Goal: Task Accomplishment & Management: Manage account settings

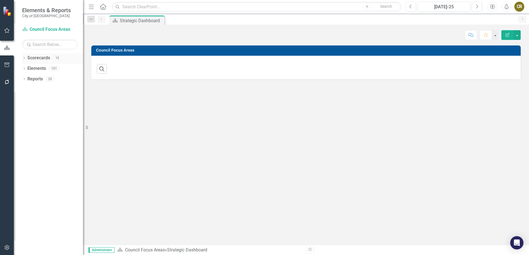
click at [40, 58] on link "Scorecards" at bounding box center [38, 58] width 23 height 6
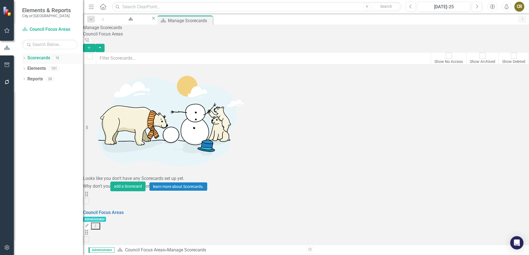
click at [23, 59] on icon "Dropdown" at bounding box center [24, 58] width 4 height 3
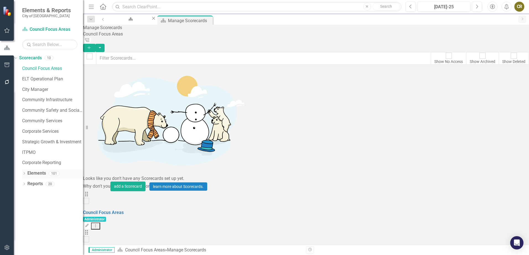
click at [25, 172] on div "Dropdown" at bounding box center [24, 174] width 4 height 5
click at [45, 196] on link "Initiative Initiatives" at bounding box center [35, 194] width 27 height 6
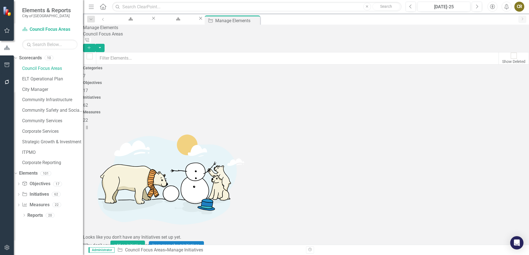
click at [95, 44] on button "Add" at bounding box center [89, 48] width 12 height 9
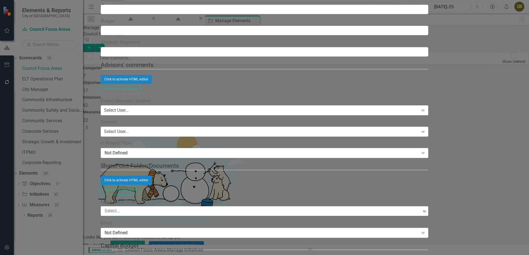
type input "BEAD Survey"
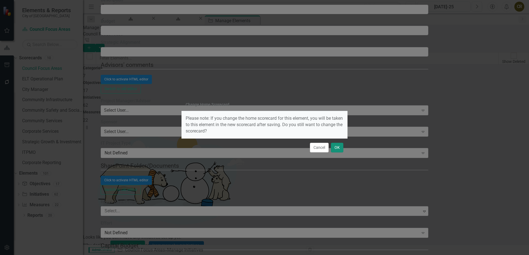
click at [339, 146] on button "OK" at bounding box center [337, 148] width 12 height 10
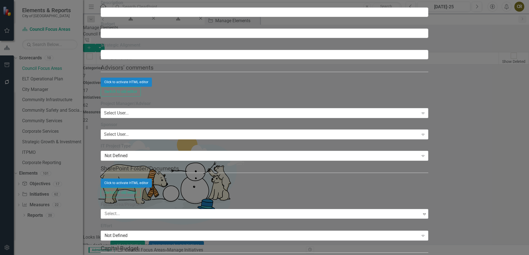
type input "ce"
click at [38, 254] on span "Ce [PERSON_NAME]" at bounding box center [19, 257] width 38 height 5
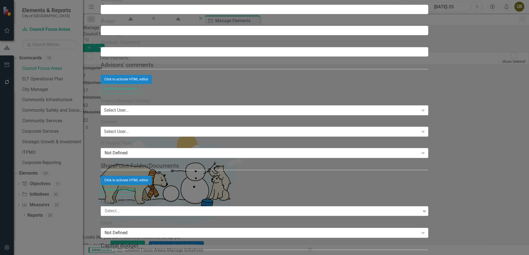
scroll to position [55, 0]
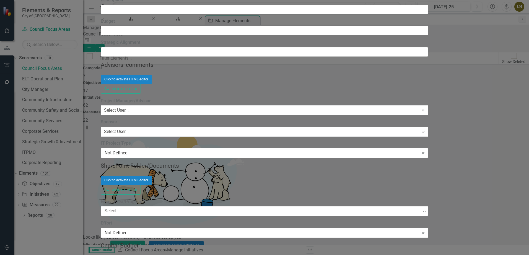
scroll to position [83, 0]
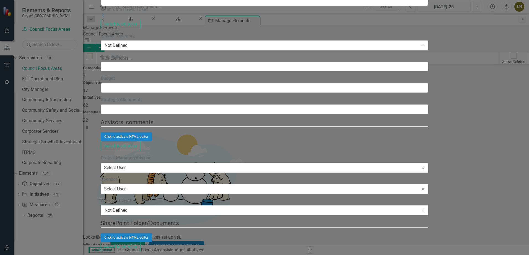
scroll to position [277, 0]
click at [174, 71] on input "Description" at bounding box center [265, 66] width 328 height 9
paste input "Understand the Employee Experience of BEAD through the Employee Engagement Surv…"
type input "Understand the Employee Experience of BEAD through the Employee Engagement Surv…"
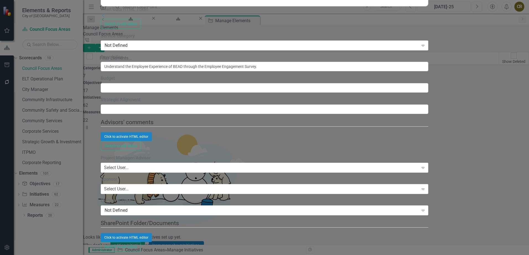
scroll to position [976, 0]
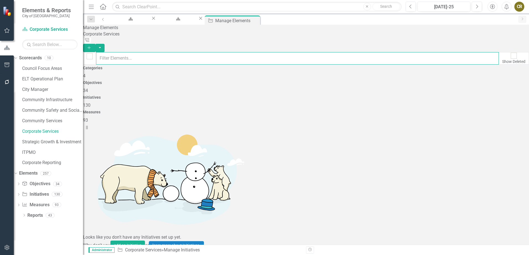
click at [203, 53] on input "text" at bounding box center [297, 58] width 403 height 12
type input "BEAD"
click at [24, 215] on icon "Dropdown" at bounding box center [24, 215] width 4 height 3
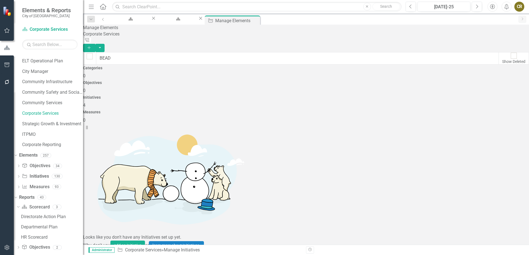
scroll to position [46, 0]
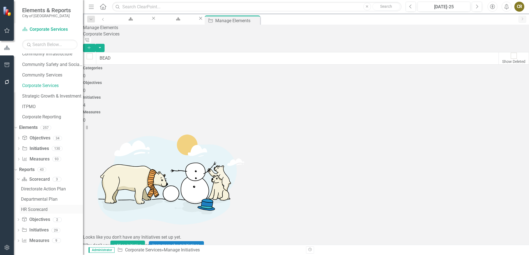
click at [45, 207] on div "HR Scorecard" at bounding box center [52, 209] width 62 height 5
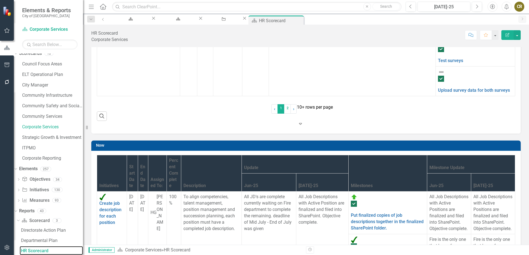
scroll to position [305, 0]
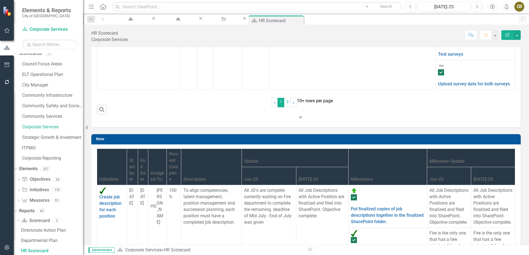
type input "BEAD"
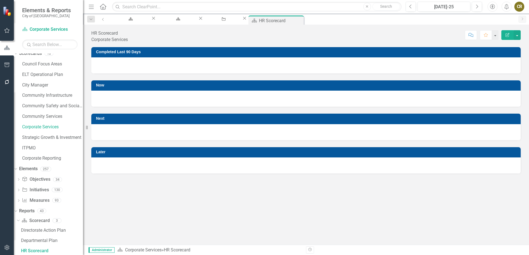
scroll to position [0, 0]
click at [237, 21] on div "Manage Elements" at bounding box center [223, 24] width 28 height 7
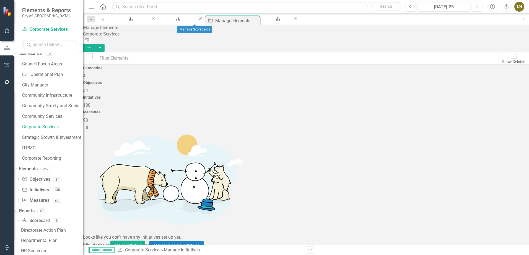
click at [204, 20] on icon "Close" at bounding box center [201, 18] width 6 height 4
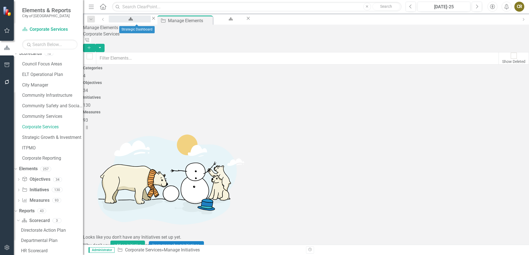
click at [146, 21] on div "Strategic Dashboard" at bounding box center [130, 24] width 32 height 7
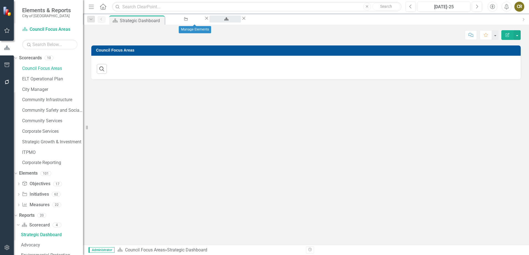
click at [236, 21] on div "HR Scorecard" at bounding box center [226, 24] width 22 height 7
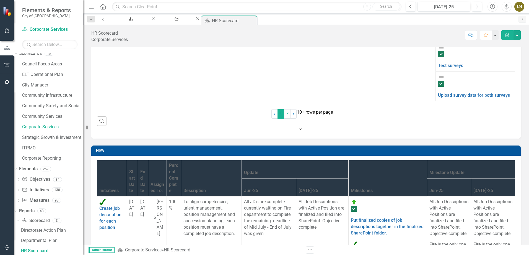
scroll to position [305, 0]
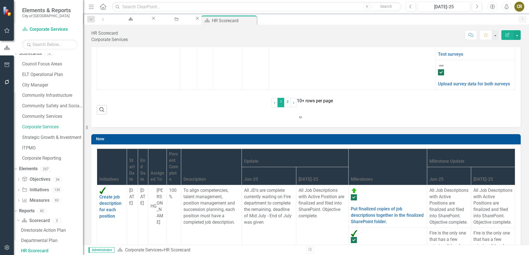
type input "BEAD"
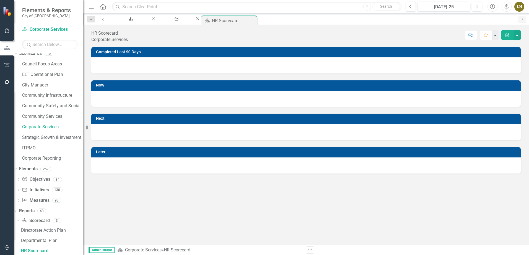
scroll to position [0, 0]
click at [529, 185] on html "Elements & Reports City of Airdrie Scorecard Corporate Services Search Dropdown…" at bounding box center [264, 127] width 529 height 255
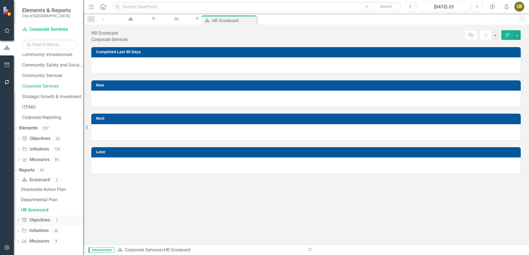
scroll to position [46, 0]
click at [47, 230] on link "Initiative Initiatives" at bounding box center [35, 230] width 27 height 6
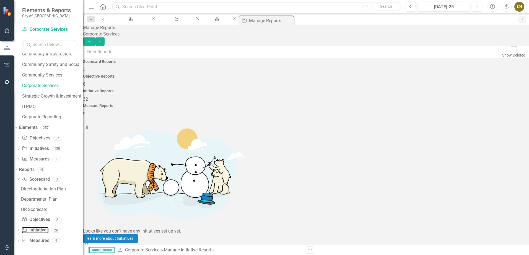
scroll to position [83, 0]
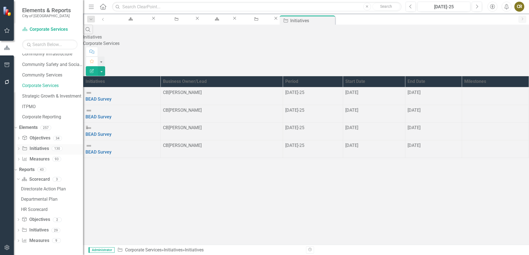
click at [45, 149] on link "Initiative Initiatives" at bounding box center [35, 148] width 27 height 6
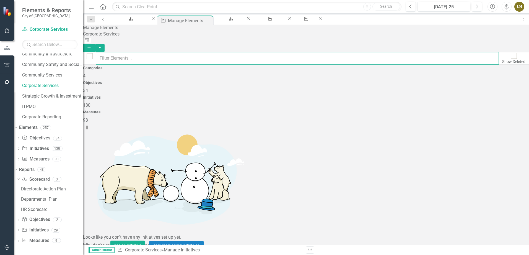
click at [158, 52] on input "text" at bounding box center [297, 58] width 403 height 12
type input "BEAD"
click at [489, 197] on link "Trash Delete Initiative" at bounding box center [492, 199] width 50 height 10
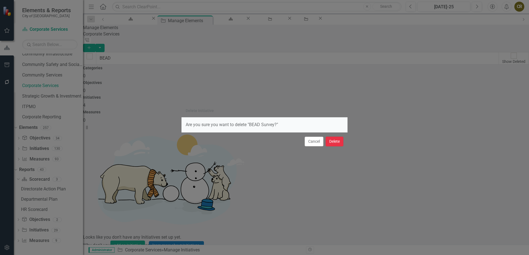
click at [338, 143] on button "Delete" at bounding box center [335, 142] width 18 height 10
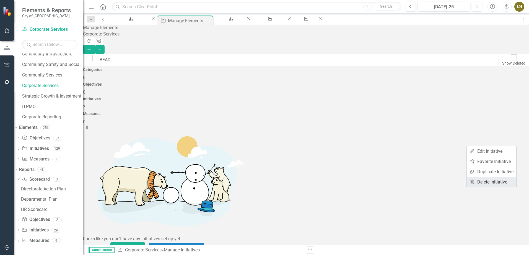
click at [493, 181] on link "Trash Delete Initiative" at bounding box center [492, 182] width 50 height 10
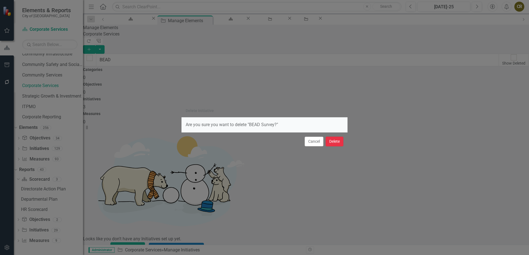
click at [334, 140] on button "Delete" at bounding box center [335, 142] width 18 height 10
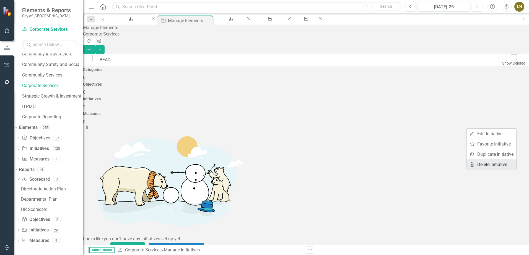
click at [501, 163] on link "Trash Delete Initiative" at bounding box center [492, 164] width 50 height 10
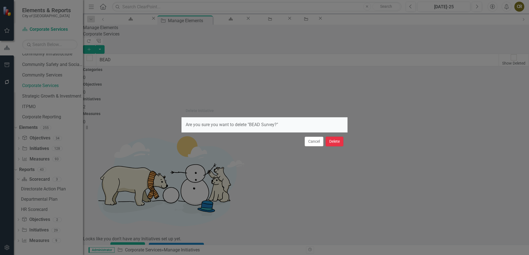
click at [336, 142] on button "Delete" at bounding box center [335, 142] width 18 height 10
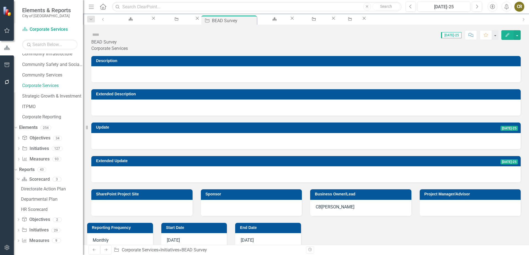
click at [140, 66] on div at bounding box center [306, 74] width 430 height 16
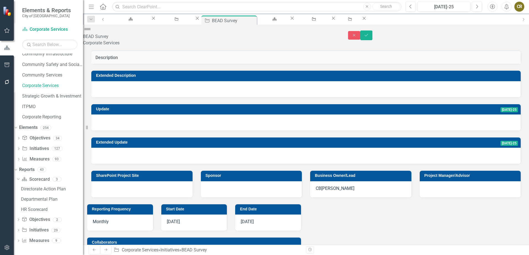
click at [111, 56] on td "Description" at bounding box center [306, 58] width 421 height 7
click at [112, 64] on div at bounding box center [306, 64] width 430 height 0
drag, startPoint x: 112, startPoint y: 64, endPoint x: 100, endPoint y: 65, distance: 12.8
click at [98, 64] on div at bounding box center [306, 64] width 430 height 0
click at [100, 64] on div at bounding box center [306, 64] width 430 height 0
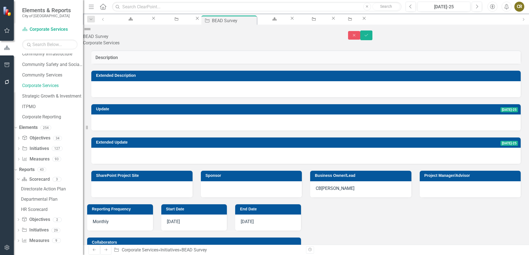
click at [180, 64] on div at bounding box center [306, 64] width 430 height 0
click at [373, 30] on button "Save" at bounding box center [367, 35] width 12 height 10
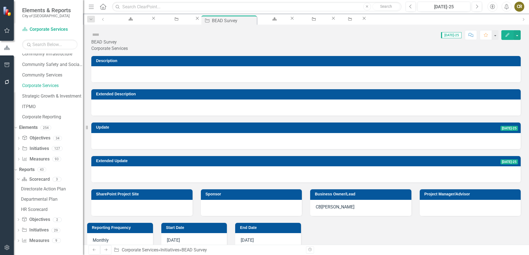
click at [509, 38] on button "Edit" at bounding box center [508, 35] width 12 height 10
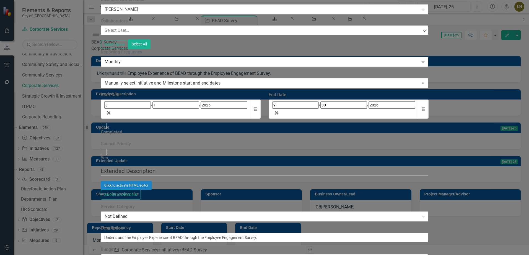
scroll to position [166, 0]
click at [208, 181] on div "Click to activate HTML editor" at bounding box center [265, 185] width 328 height 9
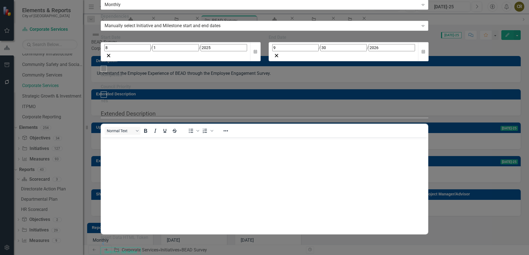
scroll to position [0, 0]
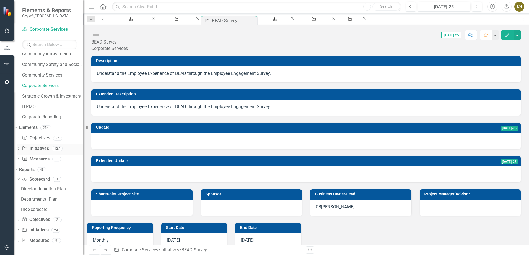
click at [44, 150] on link "Initiative Initiatives" at bounding box center [35, 148] width 27 height 6
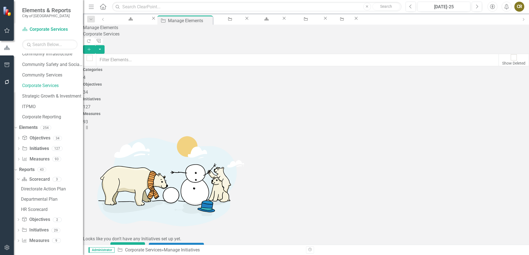
click at [92, 47] on icon "Add" at bounding box center [89, 49] width 5 height 4
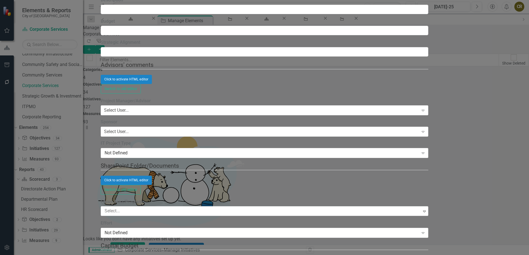
type input "Alberta AUAM"
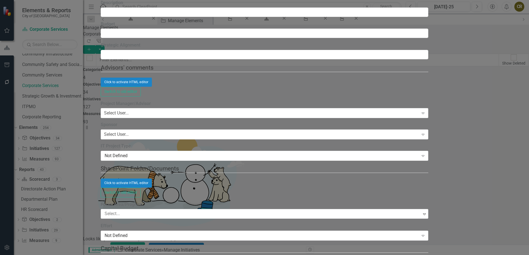
type input "cel"
click at [44, 254] on span "Cel ia [PERSON_NAME]" at bounding box center [22, 257] width 44 height 5
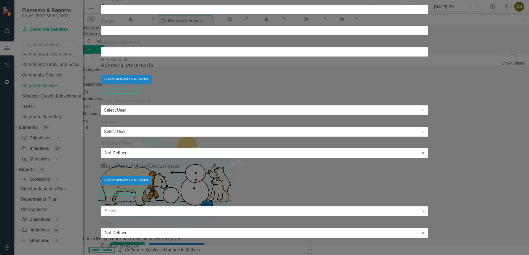
scroll to position [83, 0]
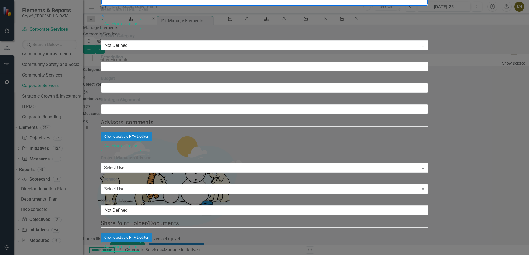
scroll to position [194, 0]
drag, startPoint x: 170, startPoint y: -86, endPoint x: 90, endPoint y: -86, distance: 80.0
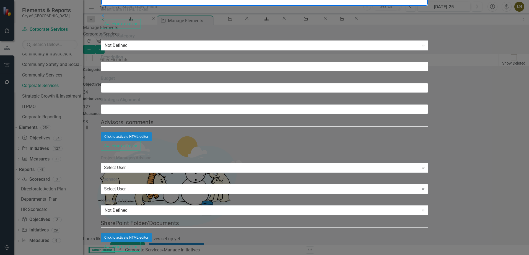
drag, startPoint x: 119, startPoint y: -80, endPoint x: 112, endPoint y: -80, distance: 7.2
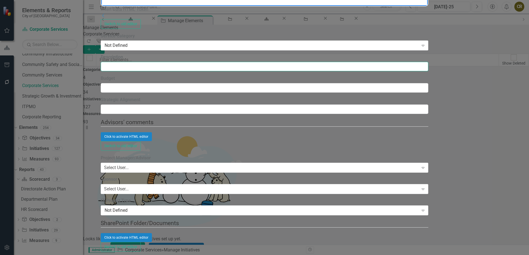
click at [166, 71] on input "Description" at bounding box center [265, 66] width 328 height 9
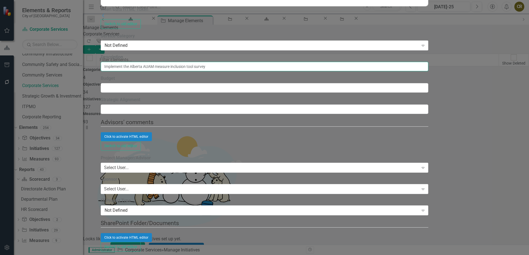
scroll to position [55, 0]
type input "Implement the Alberta AUAM measure inclusion tool survey"
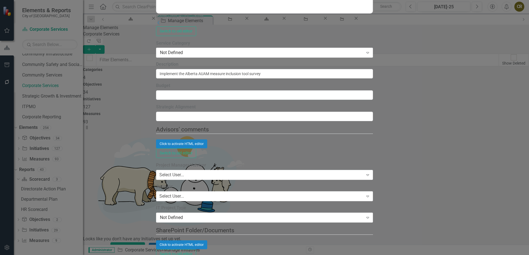
drag, startPoint x: 466, startPoint y: 151, endPoint x: 462, endPoint y: 153, distance: 4.5
drag, startPoint x: 424, startPoint y: 210, endPoint x: 261, endPoint y: 10, distance: 258.4
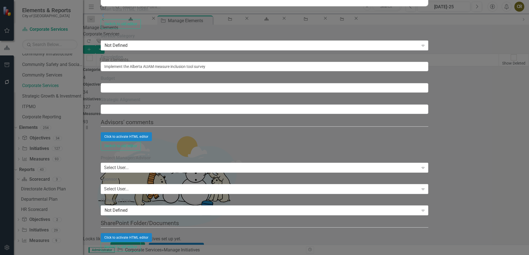
scroll to position [111, 0]
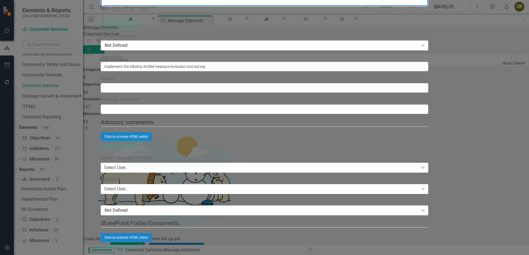
click at [179, 71] on input "Implement the Alberta AUAM measure inclusion tool survey" at bounding box center [265, 66] width 328 height 9
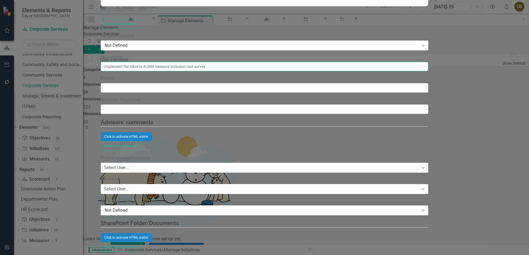
scroll to position [976, 0]
drag, startPoint x: 506, startPoint y: 246, endPoint x: 431, endPoint y: 222, distance: 78.6
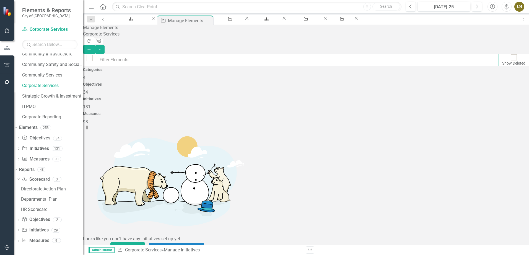
click at [157, 54] on input "text" at bounding box center [297, 60] width 403 height 12
type input "AUAM"
click at [492, 198] on link "Trash Delete Initiative" at bounding box center [492, 199] width 50 height 10
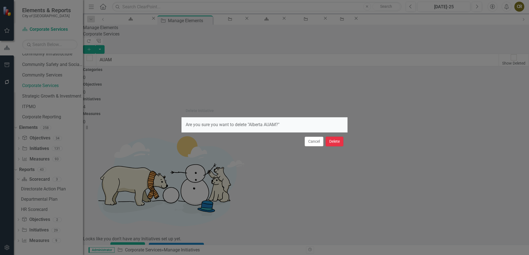
click at [334, 143] on button "Delete" at bounding box center [335, 142] width 18 height 10
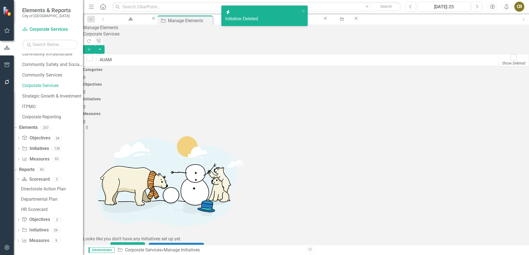
click at [493, 181] on link "Trash Delete Initiative" at bounding box center [492, 182] width 50 height 10
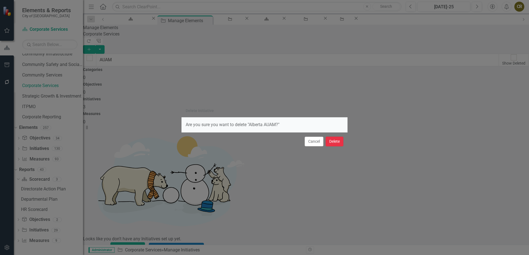
click at [333, 139] on button "Delete" at bounding box center [335, 142] width 18 height 10
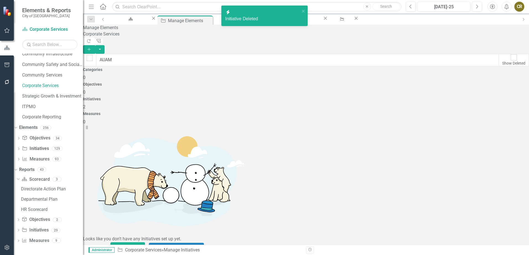
click at [494, 161] on link "Trash Delete Initiative" at bounding box center [492, 164] width 50 height 10
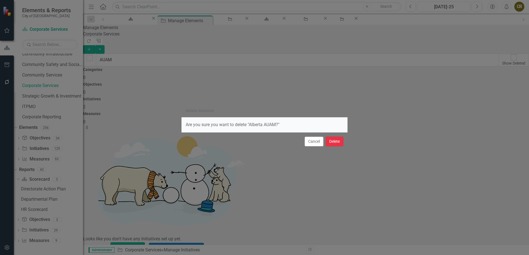
click at [338, 142] on button "Delete" at bounding box center [335, 142] width 18 height 10
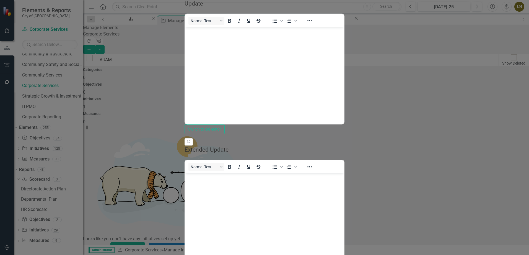
scroll to position [111, 0]
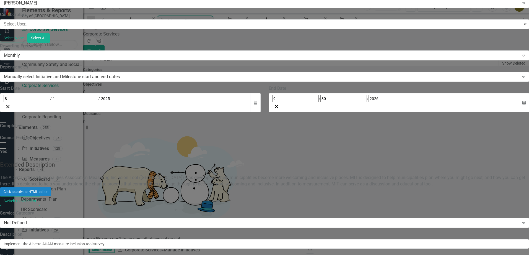
type input "Alberta AUAM Survey"
